Goal: Navigation & Orientation: Find specific page/section

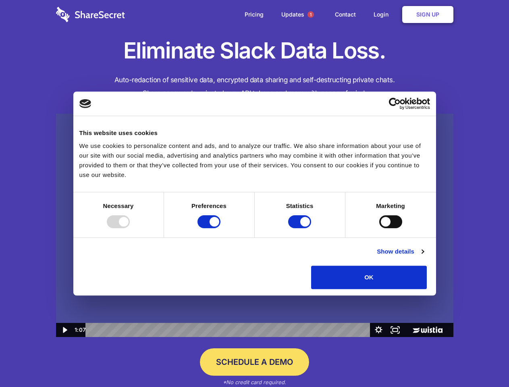
click at [254, 193] on img at bounding box center [254, 225] width 397 height 223
click at [130, 228] on div at bounding box center [118, 221] width 23 height 13
click at [220, 228] on input "Preferences" at bounding box center [208, 221] width 23 height 13
checkbox input "false"
click at [300, 228] on input "Statistics" at bounding box center [299, 221] width 23 height 13
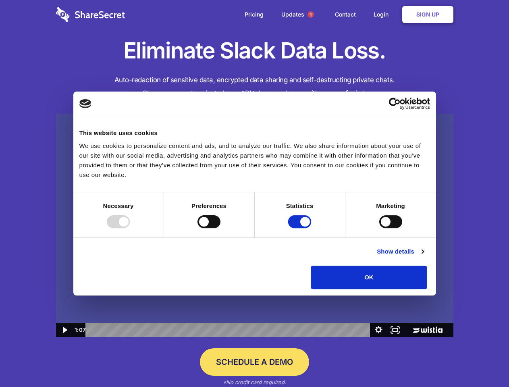
checkbox input "false"
click at [379, 228] on input "Marketing" at bounding box center [390, 221] width 23 height 13
checkbox input "true"
click at [423, 256] on link "Show details" at bounding box center [399, 251] width 47 height 10
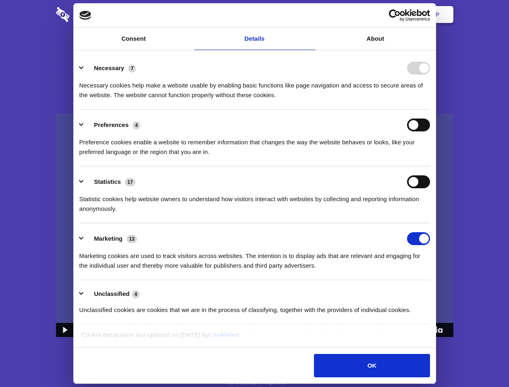
click at [430, 110] on li "Necessary 7 Necessary cookies help make a website usable by enabling basic func…" at bounding box center [254, 81] width 350 height 57
click at [310, 14] on span "1" at bounding box center [310, 14] width 6 height 6
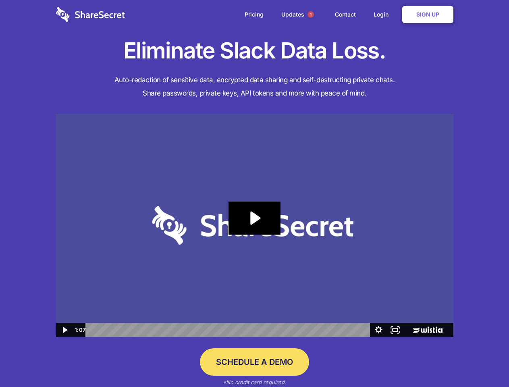
click at [254, 225] on icon "Play Video: Sharesecret Slack Extension" at bounding box center [254, 217] width 52 height 33
